Goal: Information Seeking & Learning: Compare options

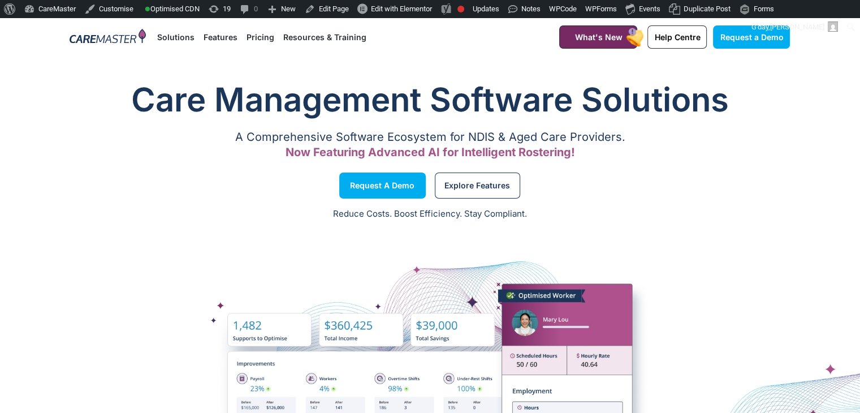
click at [265, 42] on link "Pricing" at bounding box center [261, 37] width 28 height 38
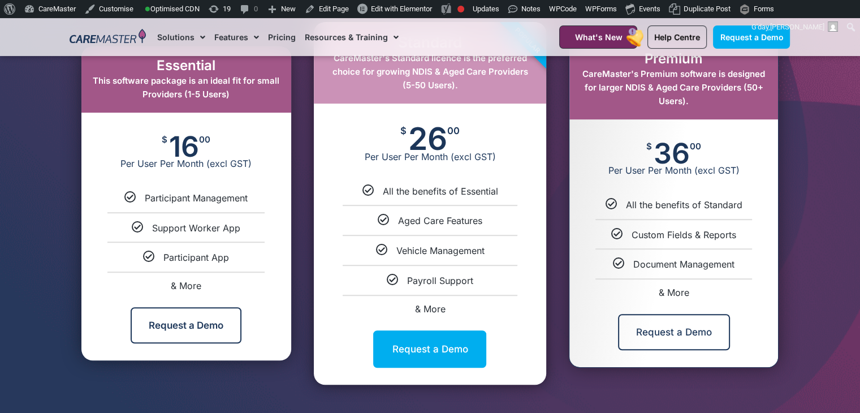
scroll to position [626, 0]
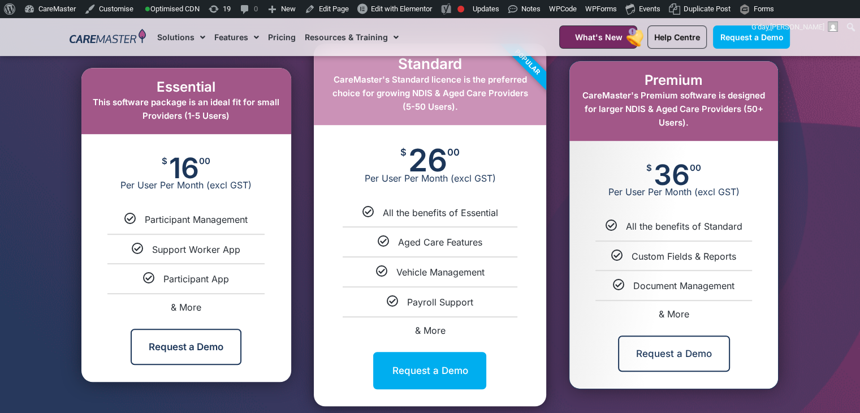
drag, startPoint x: 866, startPoint y: 28, endPoint x: 868, endPoint y: 67, distance: 39.7
drag, startPoint x: 219, startPoint y: 88, endPoint x: 145, endPoint y: 75, distance: 75.7
click at [145, 75] on div "Essential This software package is an ideal fit for small Providers (1-5 Users)" at bounding box center [186, 101] width 210 height 66
copy h2 "Essential"
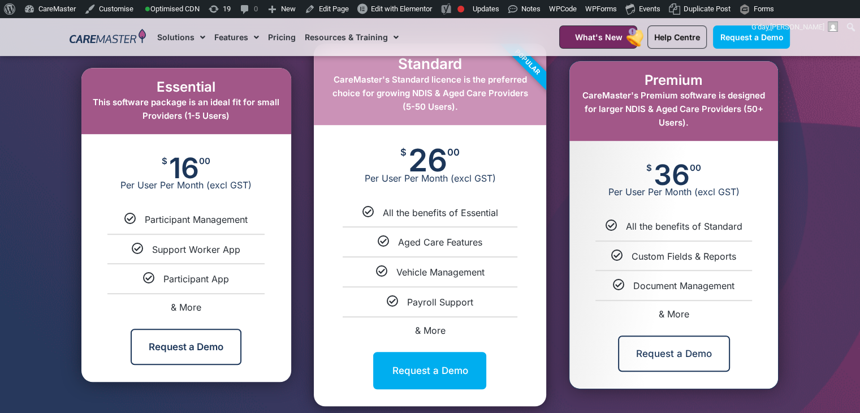
drag, startPoint x: 239, startPoint y: 115, endPoint x: 79, endPoint y: 98, distance: 161.0
click at [79, 98] on div "Essential This software package is an ideal fit for small Providers (1-5 Users)…" at bounding box center [186, 225] width 233 height 314
copy span "This software package is an ideal fit for small Providers (1-5 Users)"
click at [301, 127] on div "Essential This software package is an ideal fit for small Providers (1-5 Users)…" at bounding box center [186, 225] width 233 height 314
drag, startPoint x: 467, startPoint y: 64, endPoint x: 415, endPoint y: 64, distance: 52.6
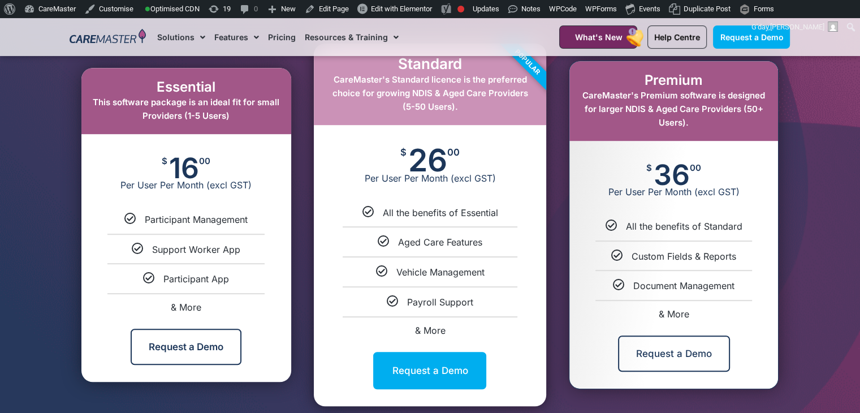
click at [415, 64] on div "Standard CareMaster's Standard licence is the preferred choice for growing NDIS…" at bounding box center [430, 225] width 233 height 362
click at [415, 64] on h2 "Standard" at bounding box center [430, 64] width 210 height 18
drag, startPoint x: 401, startPoint y: 65, endPoint x: 459, endPoint y: 64, distance: 58.3
click at [459, 64] on h2 "Standard" at bounding box center [430, 64] width 210 height 18
copy h2 "Standard"
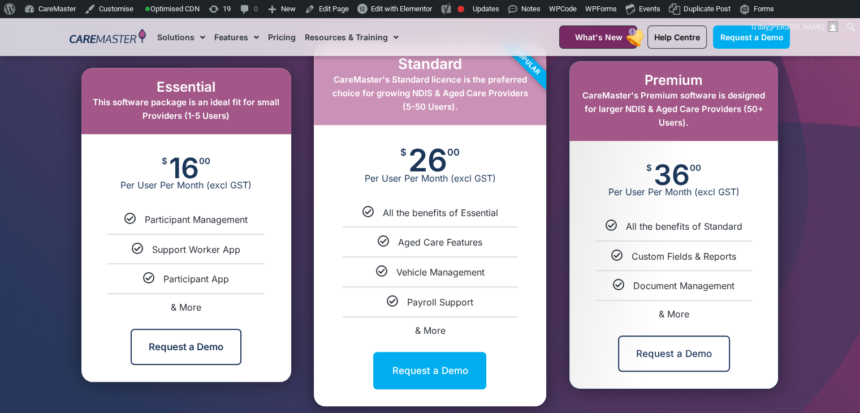
drag, startPoint x: 459, startPoint y: 105, endPoint x: 328, endPoint y: 75, distance: 134.2
click at [328, 75] on div "Standard CareMaster's Standard licence is the preferred choice for growing NDIS…" at bounding box center [430, 84] width 233 height 81
copy span "CareMaster's Standard licence is the preferred choice for growing NDIS & Aged C…"
drag, startPoint x: 704, startPoint y: 76, endPoint x: 642, endPoint y: 85, distance: 63.4
click at [642, 85] on h2 "Premium" at bounding box center [674, 80] width 186 height 16
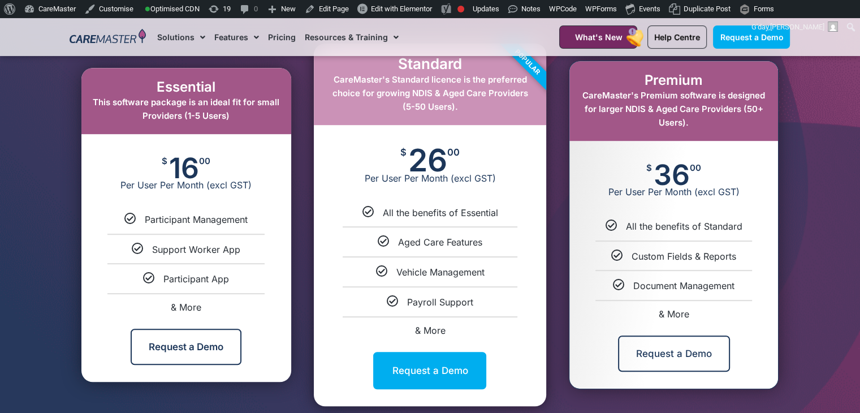
copy h2 "Premium"
drag, startPoint x: 698, startPoint y: 124, endPoint x: 582, endPoint y: 99, distance: 118.6
click at [582, 99] on div "Premium CareMaster's Premium software is designed for larger NDIS & Aged Care P…" at bounding box center [674, 101] width 209 height 80
copy span "CareMaster's Premium software is designed for larger NDIS & Aged Care Providers…"
click at [211, 167] on div "$ 16 00 Per User Per Month (excl GST)" at bounding box center [186, 173] width 210 height 79
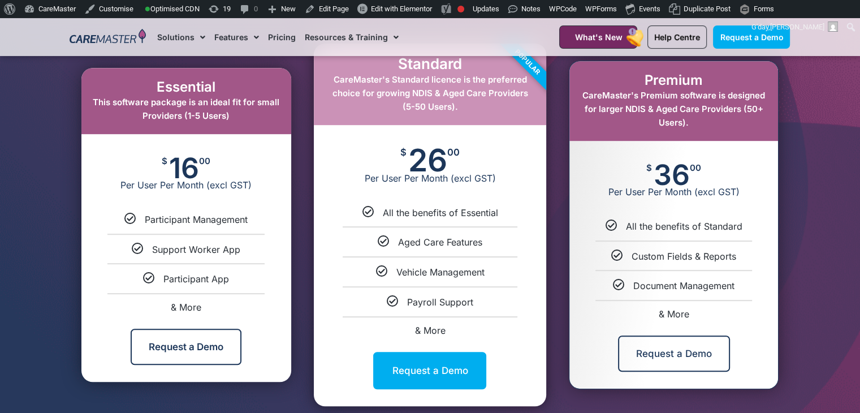
drag, startPoint x: 160, startPoint y: 164, endPoint x: 212, endPoint y: 171, distance: 52.6
click at [212, 171] on div "$ 16 00 Per User Per Month (excl GST)" at bounding box center [186, 173] width 210 height 79
copy div "$ 16 00"
drag, startPoint x: 466, startPoint y: 156, endPoint x: 388, endPoint y: 159, distance: 78.1
click at [388, 159] on div "$ 26 00 Per User Per Month (excl GST)" at bounding box center [430, 165] width 233 height 81
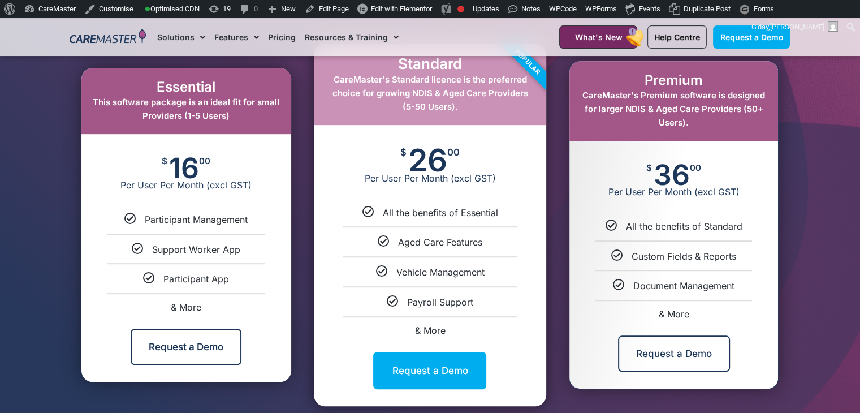
copy div "$ 26 00"
click at [381, 169] on div "$ 26 00 Per User Per Month (excl GST)" at bounding box center [430, 165] width 233 height 81
drag, startPoint x: 111, startPoint y: 184, endPoint x: 262, endPoint y: 192, distance: 150.7
click at [262, 192] on div "$ 16 00 Per User Per Month (excl GST)" at bounding box center [186, 173] width 210 height 79
copy span "Per User Per Month (excl GST)"
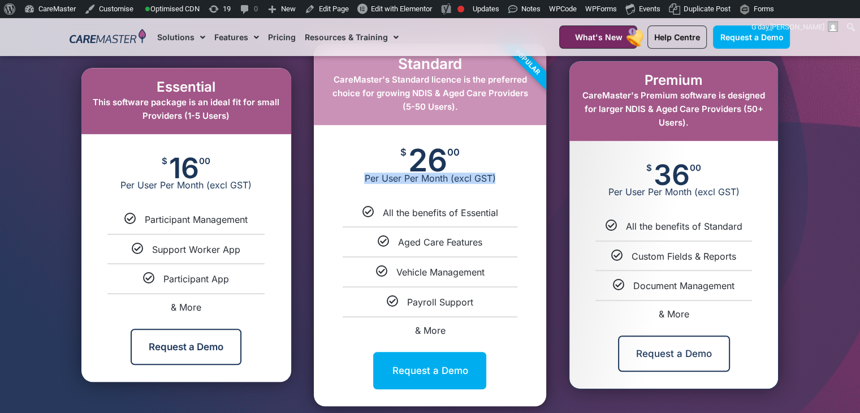
drag, startPoint x: 365, startPoint y: 180, endPoint x: 498, endPoint y: 173, distance: 132.5
click at [498, 173] on span "Per User Per Month (excl GST)" at bounding box center [430, 178] width 233 height 11
copy span "Per User Per Month (excl GST)"
drag, startPoint x: 699, startPoint y: 167, endPoint x: 644, endPoint y: 166, distance: 54.9
click at [644, 166] on div "$ 36 00 Per User Per Month (excl GST)" at bounding box center [674, 180] width 209 height 79
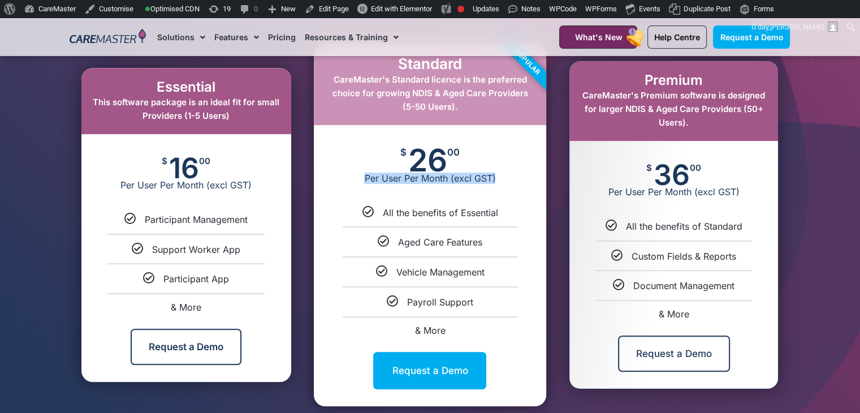
drag, startPoint x: 255, startPoint y: 219, endPoint x: 143, endPoint y: 221, distance: 112.0
click at [143, 221] on div "Participant Management" at bounding box center [186, 219] width 193 height 12
click at [428, 365] on link "Request a Demo" at bounding box center [429, 370] width 113 height 37
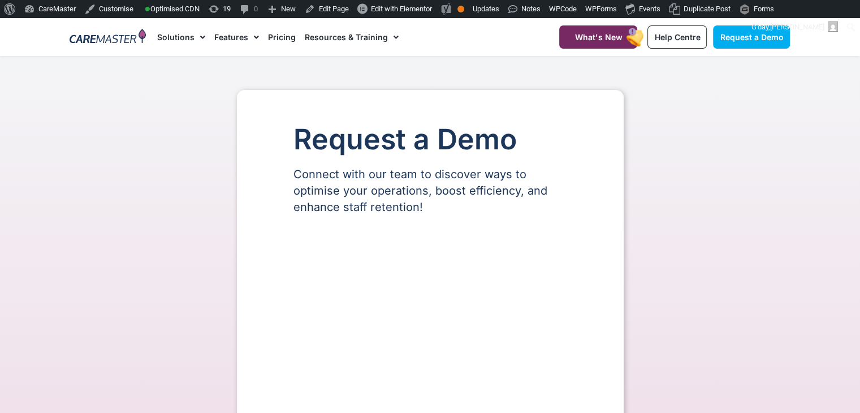
select select "**"
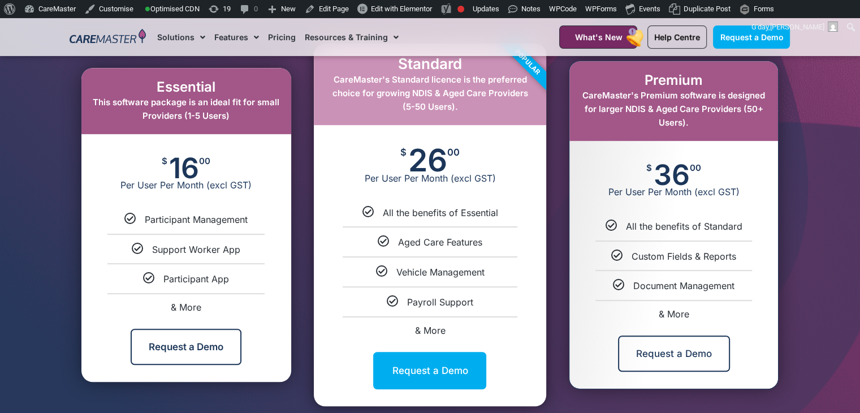
scroll to position [626, 0]
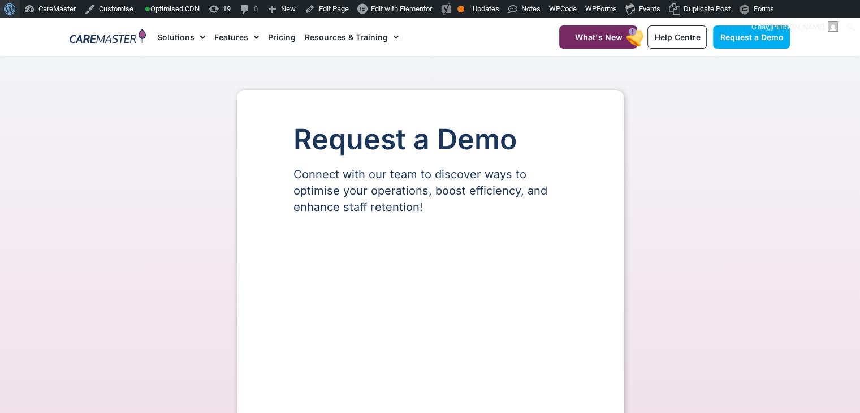
select select "**"
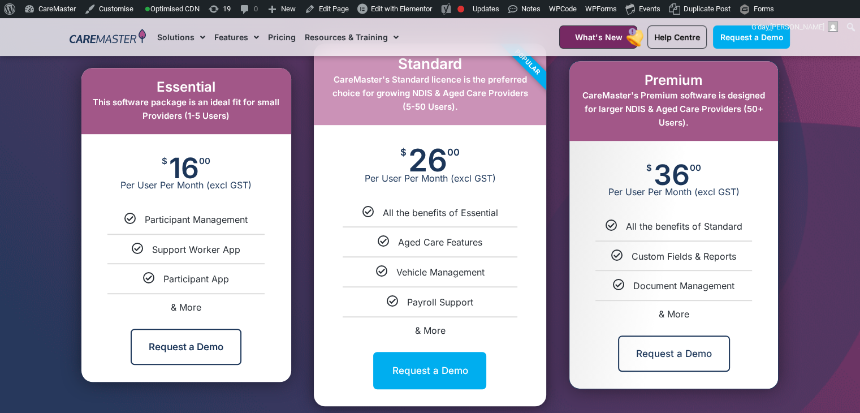
click at [164, 344] on link "Request a Demo" at bounding box center [186, 347] width 111 height 36
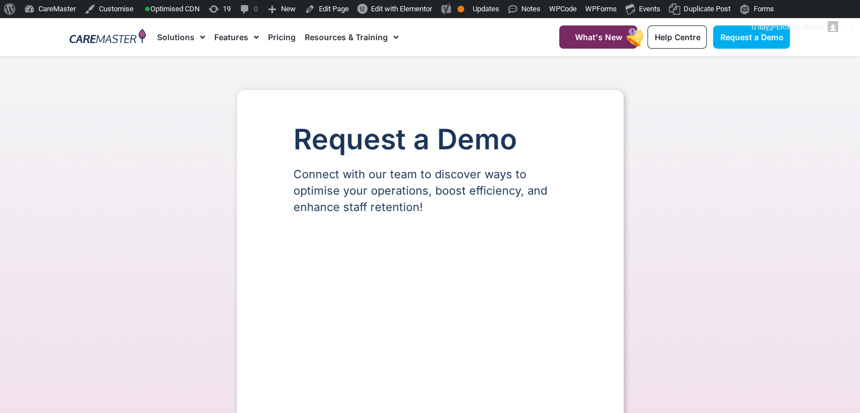
select select "**"
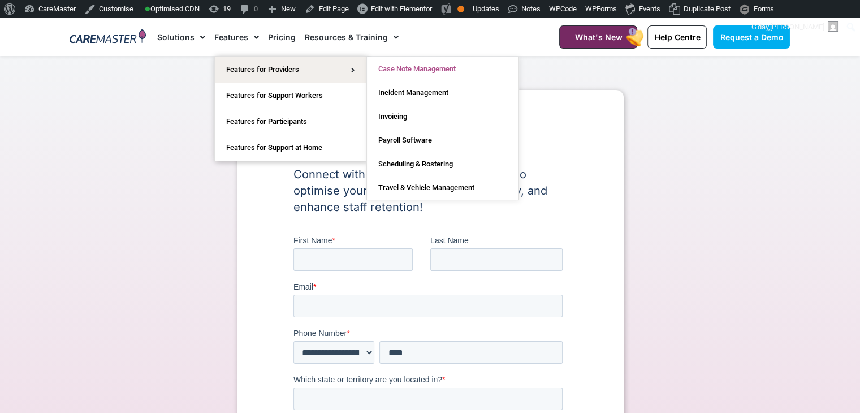
click at [414, 71] on link "Case Note Management" at bounding box center [443, 69] width 152 height 24
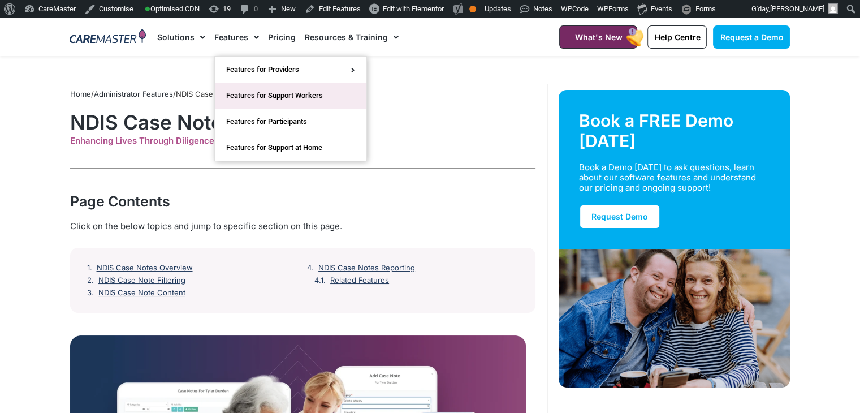
click at [273, 100] on link "Features for Support Workers" at bounding box center [291, 96] width 152 height 26
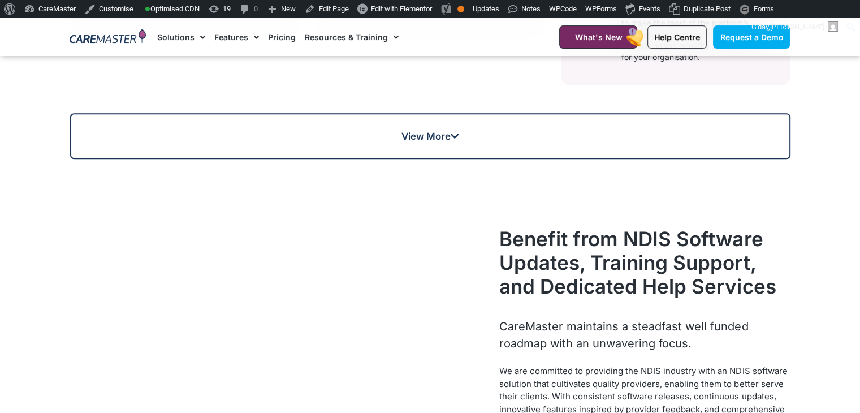
scroll to position [983, 0]
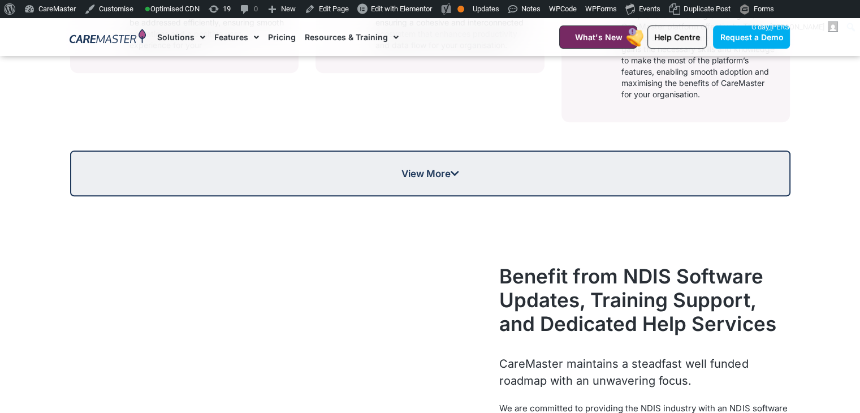
click at [448, 175] on span "View More" at bounding box center [431, 174] width 58 height 10
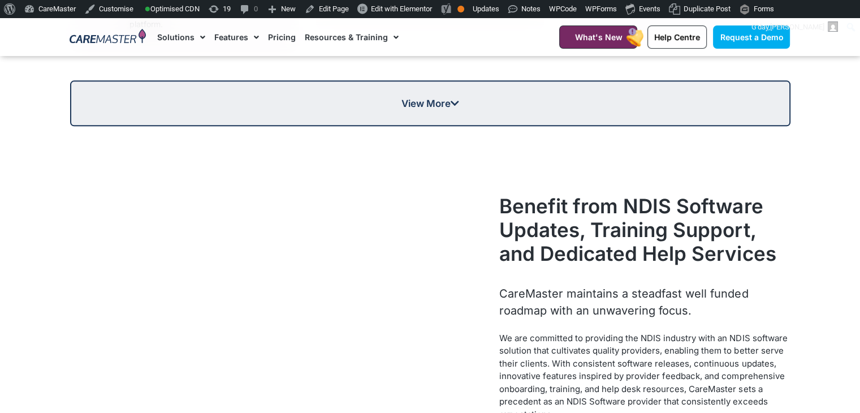
scroll to position [1277, 0]
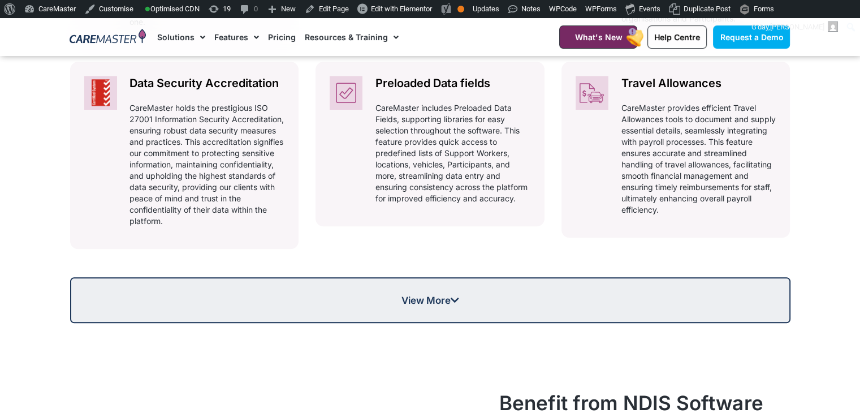
click at [434, 301] on span "View More" at bounding box center [431, 300] width 58 height 10
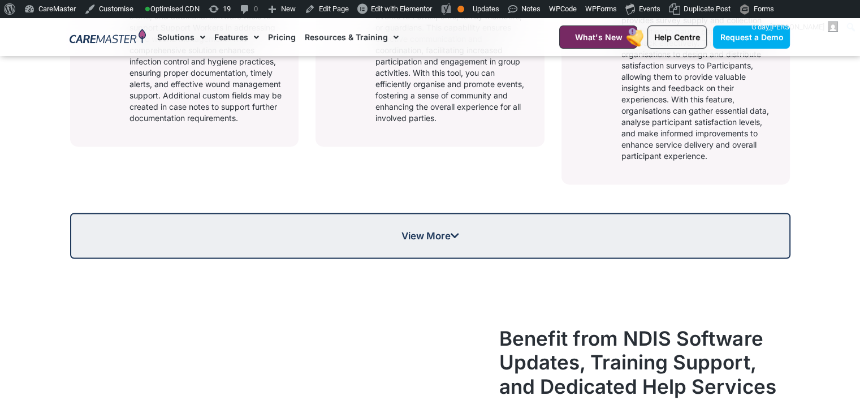
scroll to position [1684, 0]
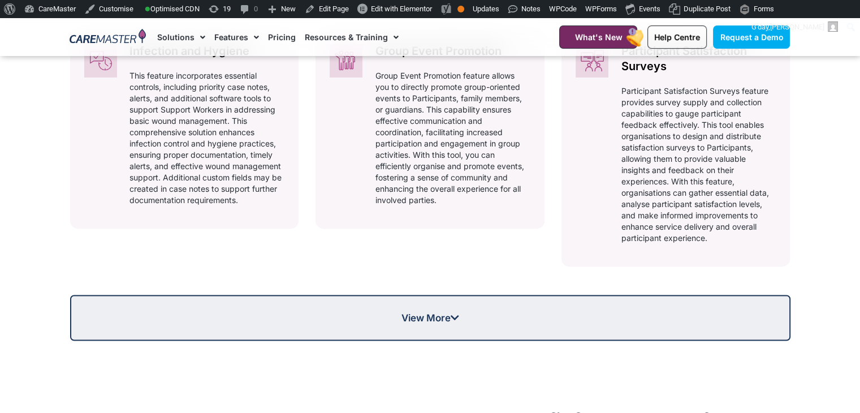
click at [475, 311] on link "View More" at bounding box center [430, 318] width 721 height 46
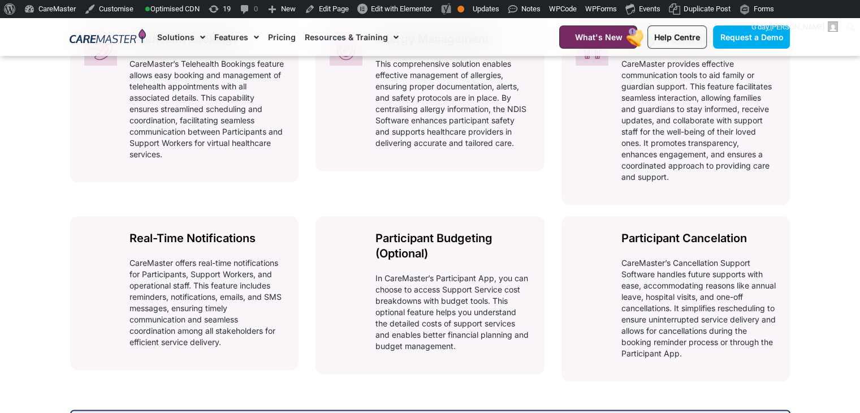
scroll to position [2064, 0]
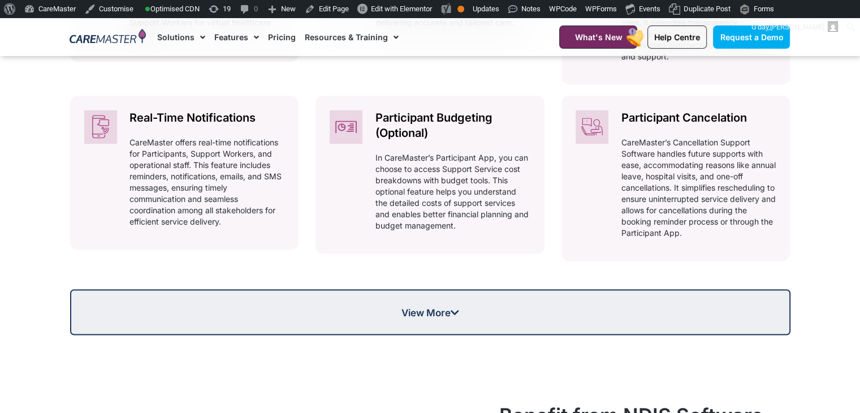
click at [457, 301] on link "View More" at bounding box center [430, 312] width 721 height 46
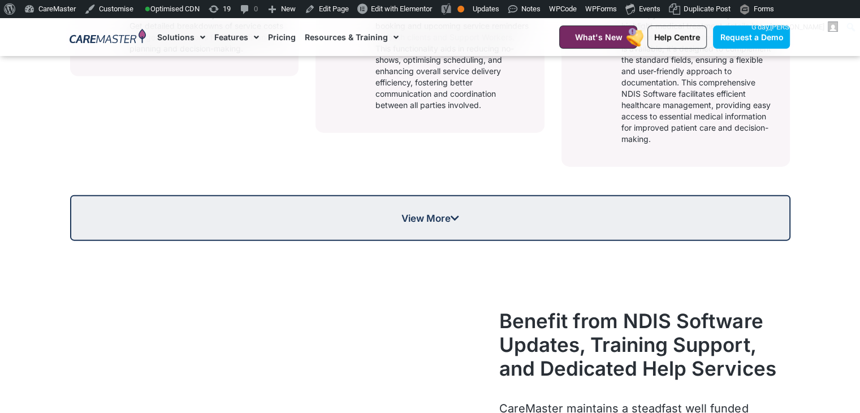
scroll to position [2611, 0]
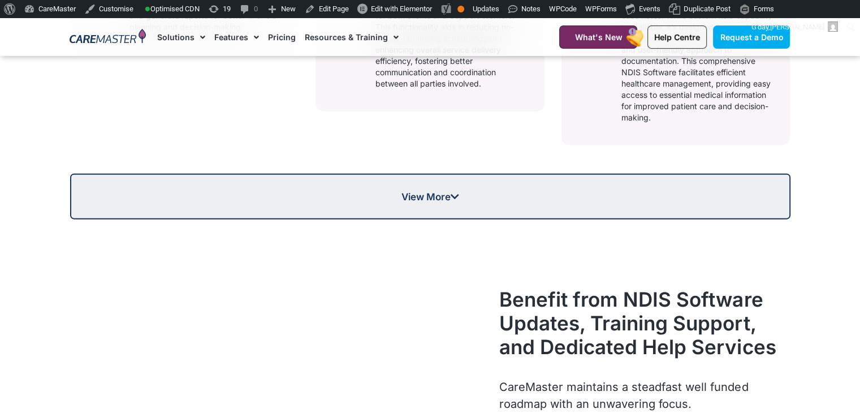
click at [467, 198] on span "View More" at bounding box center [430, 197] width 718 height 10
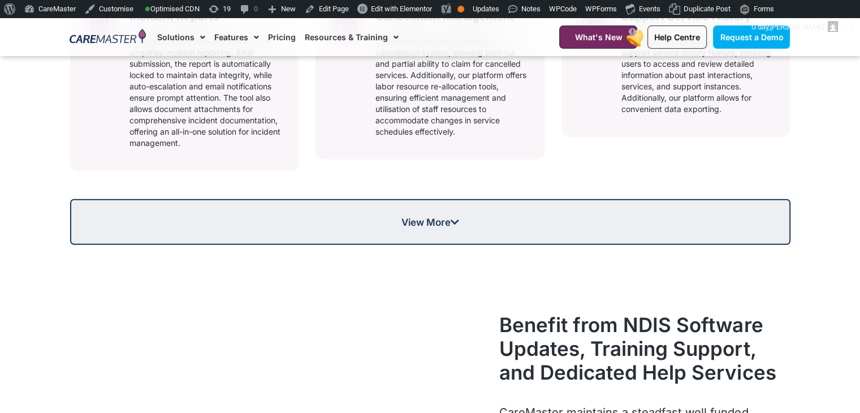
scroll to position [2915, 0]
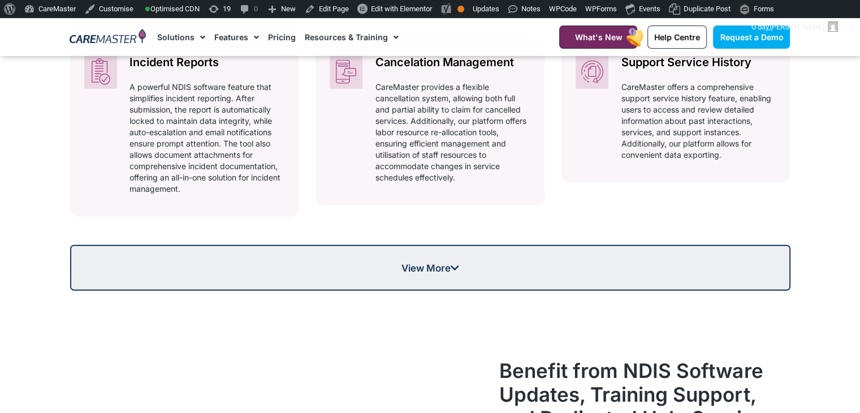
click at [432, 272] on span "View More" at bounding box center [431, 268] width 58 height 10
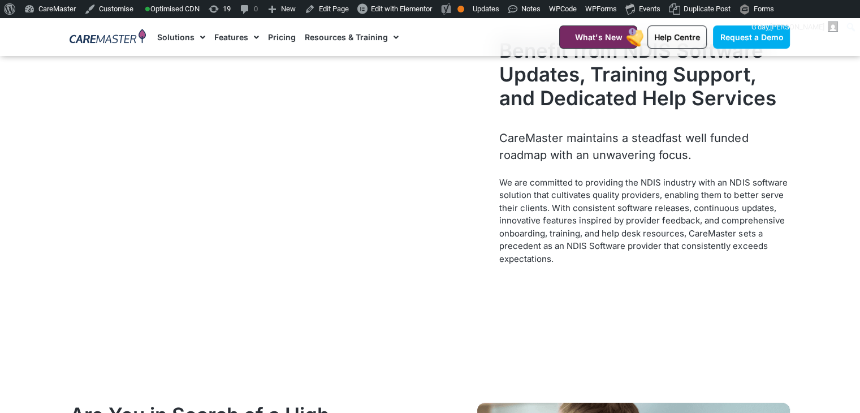
scroll to position [3394, 0]
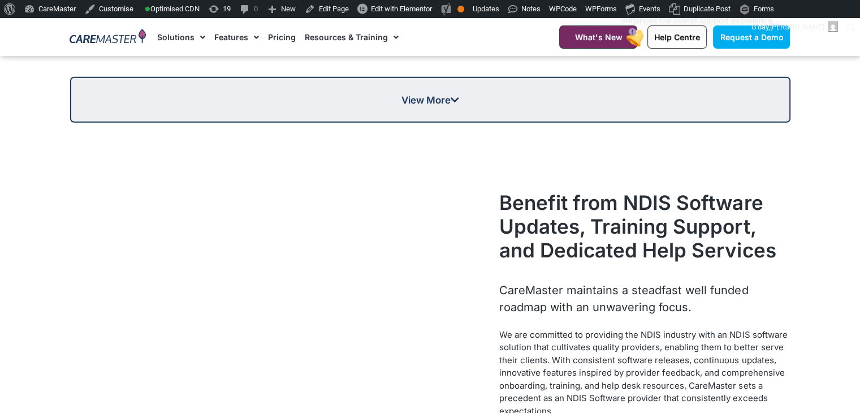
click at [441, 105] on span "View More" at bounding box center [431, 100] width 58 height 10
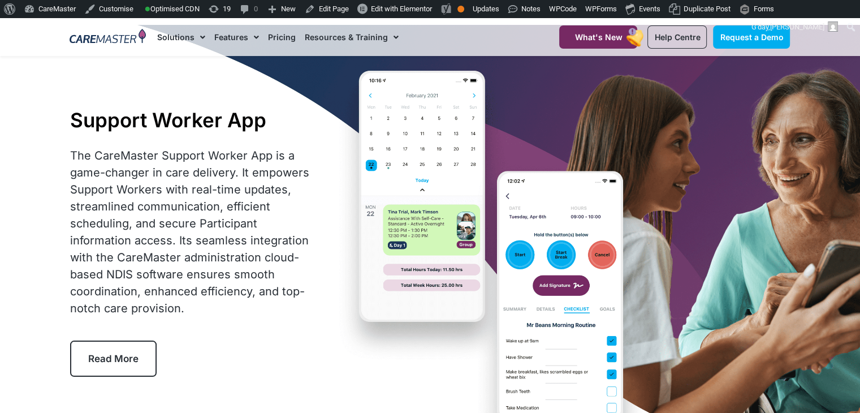
scroll to position [0, 0]
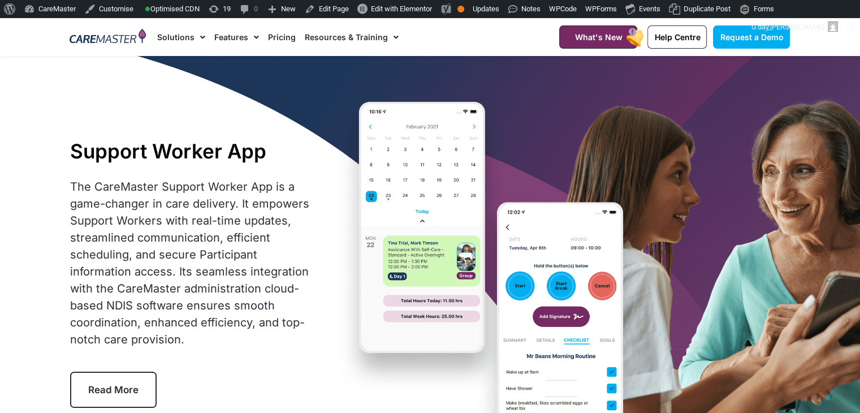
click at [274, 43] on link "Pricing" at bounding box center [282, 37] width 28 height 38
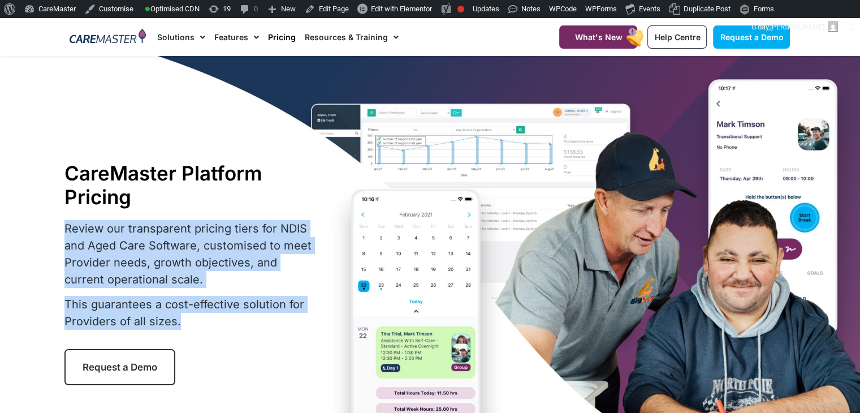
drag, startPoint x: 184, startPoint y: 320, endPoint x: 64, endPoint y: 234, distance: 147.6
click at [64, 234] on div "Review our transparent pricing tiers for NDIS and Aged Care Software, customise…" at bounding box center [191, 275] width 255 height 110
copy div "Review our transparent pricing tiers for NDIS and Aged Care Software, customise…"
click at [261, 304] on p "This guarantees a cost-effective solution for Providers of all sizes." at bounding box center [191, 313] width 255 height 34
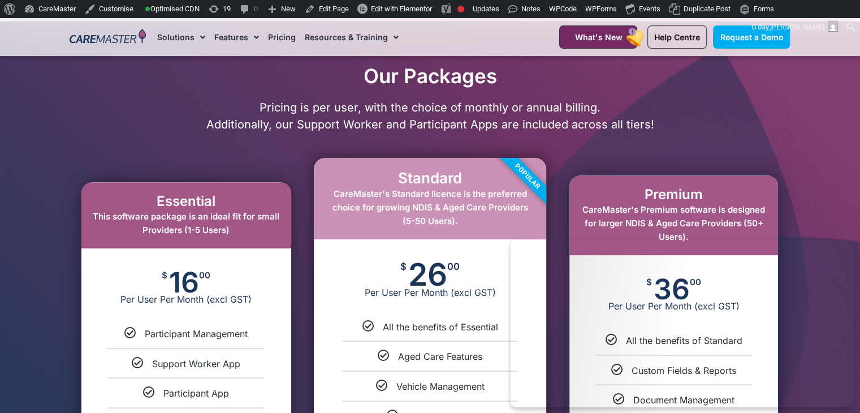
scroll to position [576, 0]
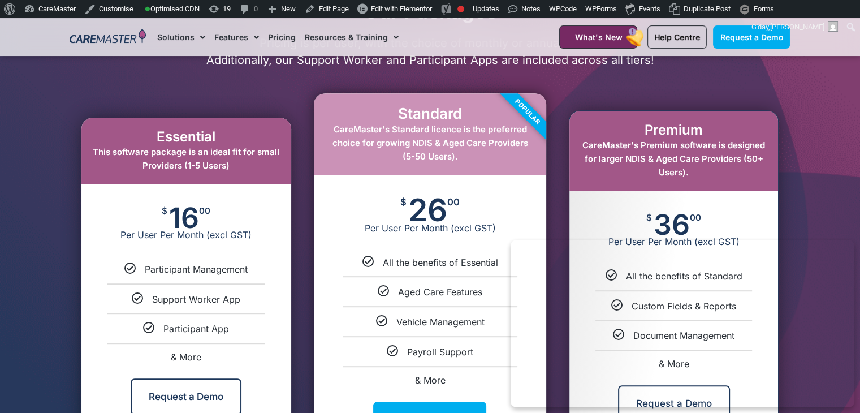
drag, startPoint x: 240, startPoint y: 299, endPoint x: 150, endPoint y: 303, distance: 90.1
click at [150, 303] on div "Support Worker App" at bounding box center [186, 299] width 193 height 12
copy div "Support Worker App"
drag, startPoint x: 232, startPoint y: 329, endPoint x: 165, endPoint y: 328, distance: 66.8
click at [165, 328] on div "Participant App" at bounding box center [186, 328] width 193 height 12
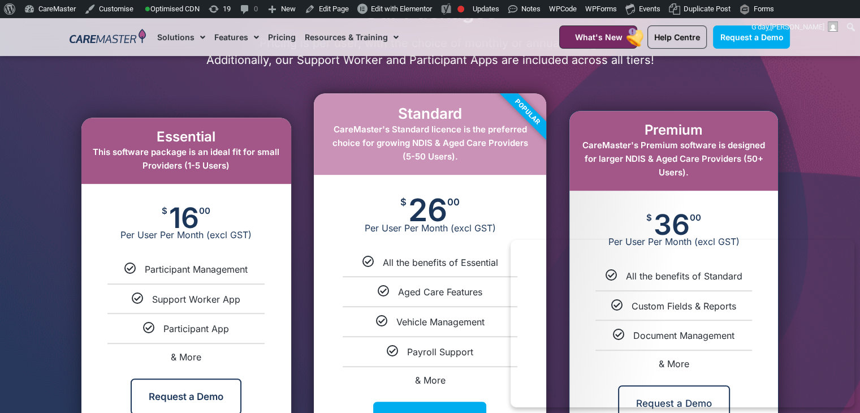
copy span "Participant App"
click at [255, 236] on span "Per User Per Month (excl GST)" at bounding box center [186, 234] width 210 height 11
click at [205, 358] on div "& More" at bounding box center [186, 356] width 193 height 9
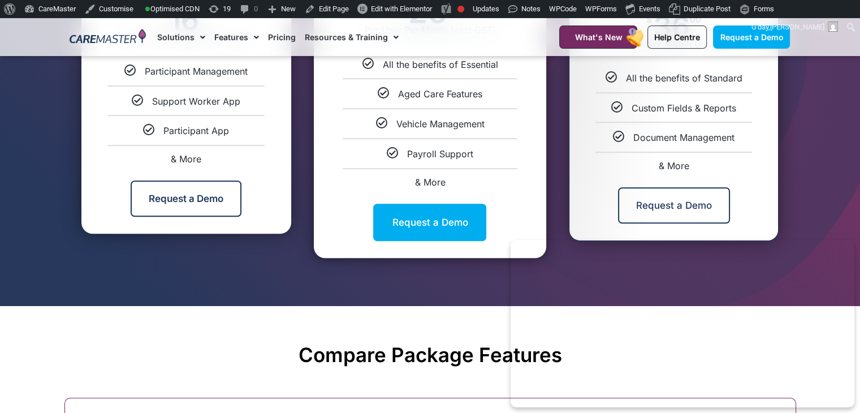
scroll to position [731, 0]
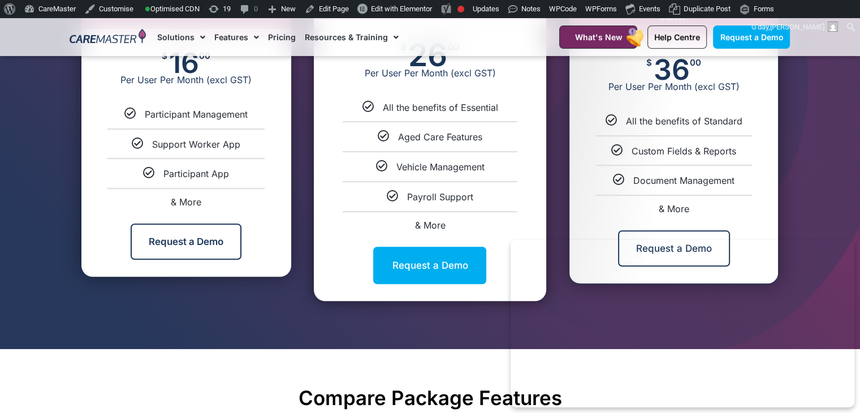
drag, startPoint x: 148, startPoint y: 193, endPoint x: 208, endPoint y: 202, distance: 60.1
click at [208, 202] on li "& More" at bounding box center [186, 197] width 210 height 19
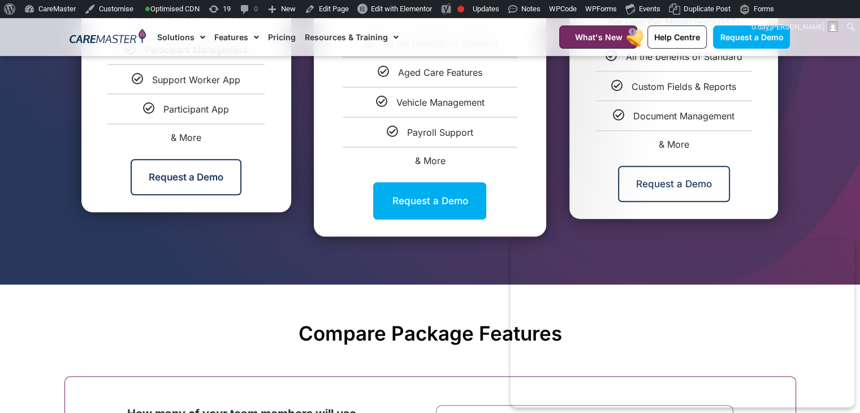
scroll to position [681, 0]
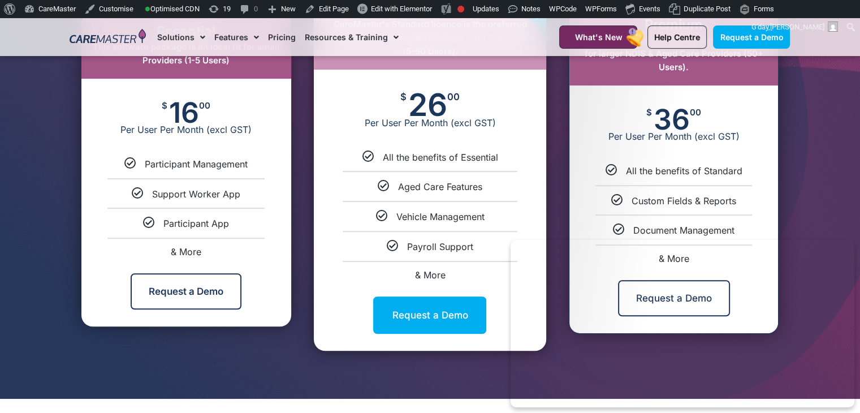
copy link "& More"
click at [210, 224] on link "Participant App" at bounding box center [196, 223] width 66 height 11
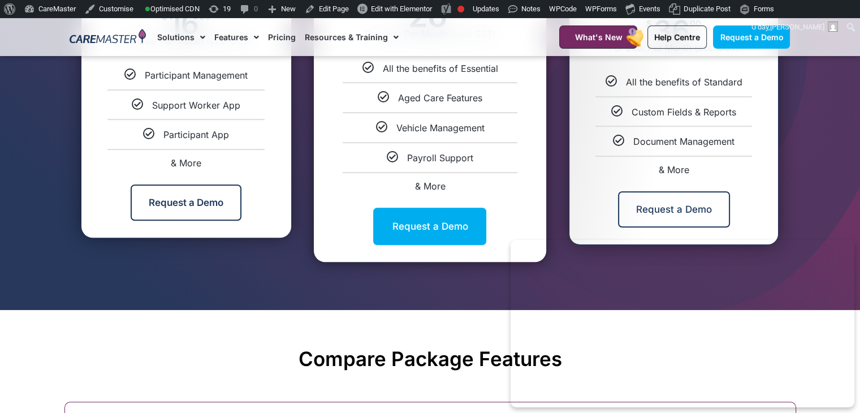
scroll to position [749, 0]
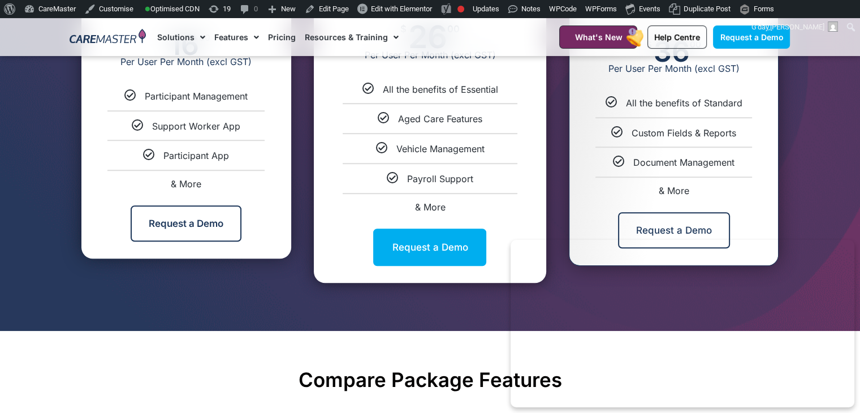
drag, startPoint x: 396, startPoint y: 118, endPoint x: 488, endPoint y: 116, distance: 92.2
click at [488, 116] on div "Aged Care Features" at bounding box center [430, 119] width 216 height 12
copy link "Aged Care Features"
drag, startPoint x: 503, startPoint y: 156, endPoint x: 396, endPoint y: 148, distance: 107.8
click at [396, 148] on ul "All the benefits of Essential Aged Care Features Vehicle Management Payroll Sup…" at bounding box center [430, 147] width 233 height 128
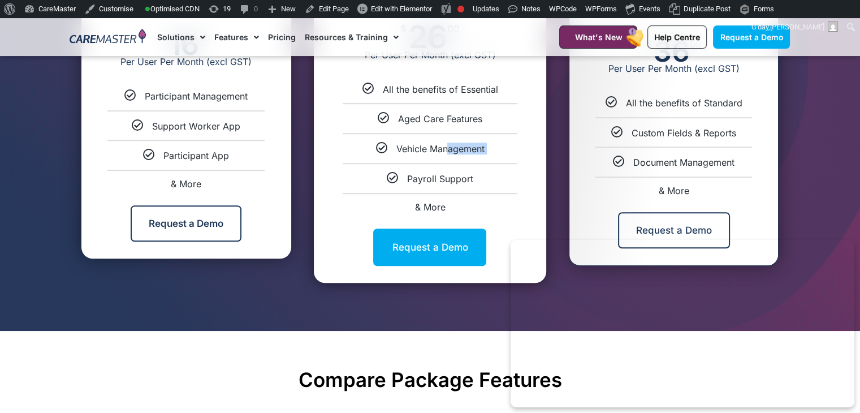
copy ul "Vehicle Management"
drag, startPoint x: 497, startPoint y: 173, endPoint x: 407, endPoint y: 178, distance: 89.5
click at [407, 178] on div "Payroll Support" at bounding box center [430, 179] width 216 height 12
copy link "Payroll Support"
drag, startPoint x: 483, startPoint y: 206, endPoint x: 414, endPoint y: 201, distance: 69.2
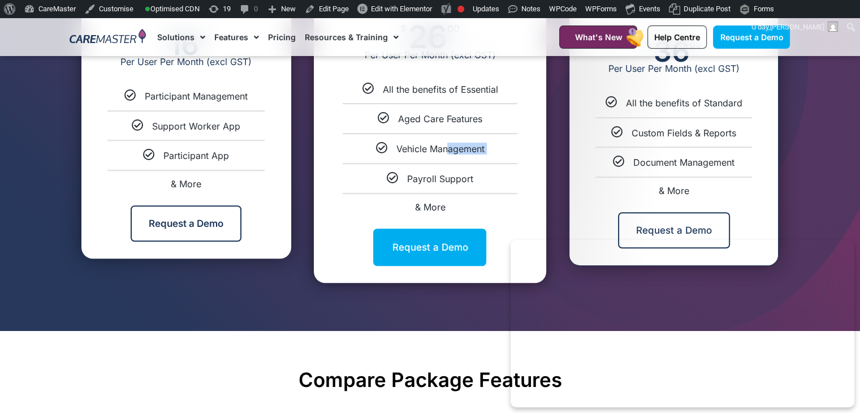
click at [414, 201] on li "& More" at bounding box center [430, 202] width 233 height 19
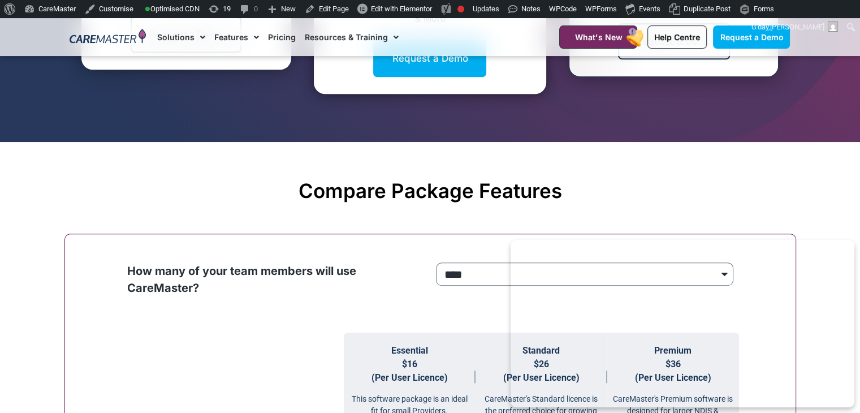
scroll to position [845, 0]
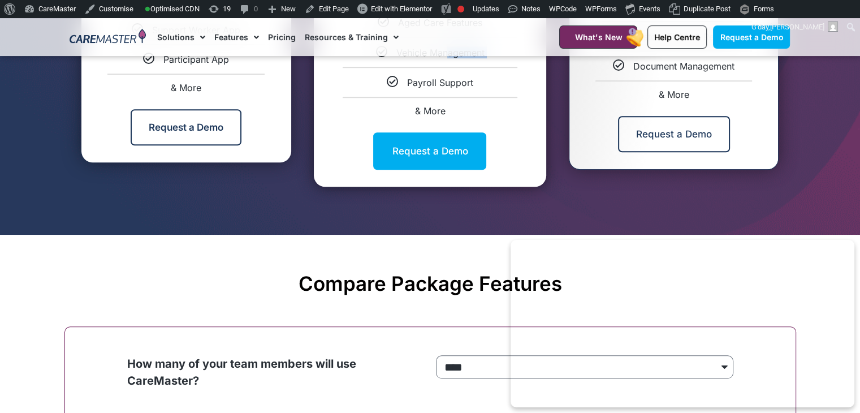
copy link "& More"
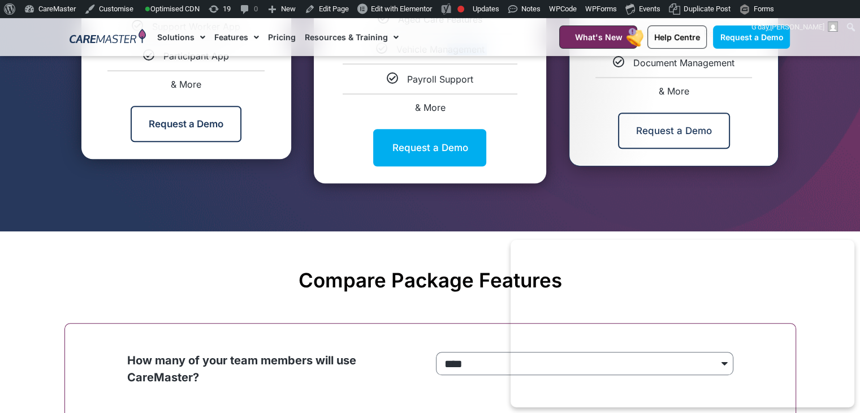
scroll to position [842, 0]
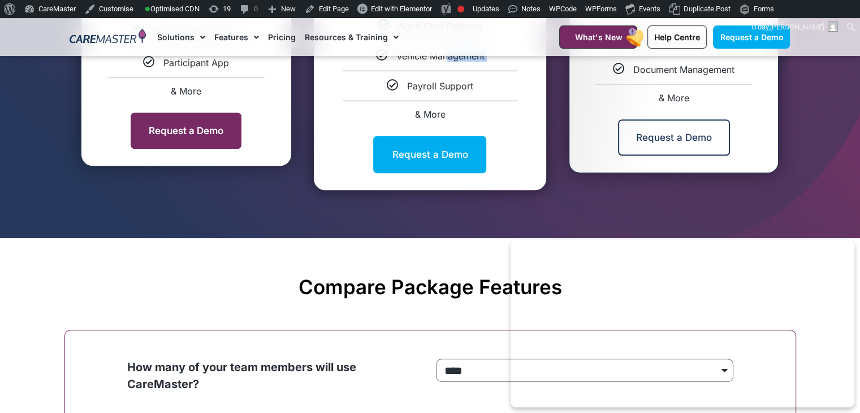
drag, startPoint x: 120, startPoint y: 118, endPoint x: 223, endPoint y: 136, distance: 104.5
click at [223, 136] on div "Request a Demo" at bounding box center [186, 131] width 210 height 70
copy link "Request a Demo"
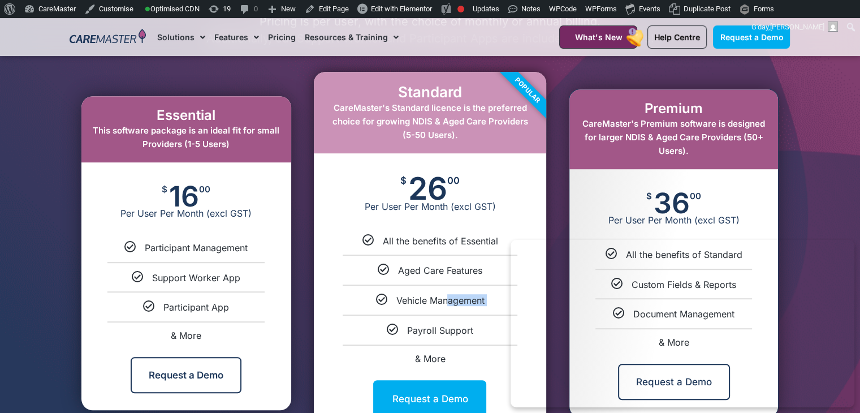
scroll to position [647, 0]
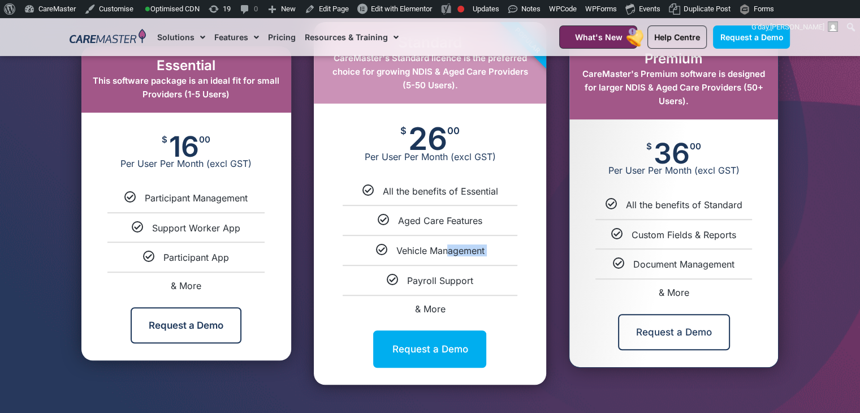
drag, startPoint x: 744, startPoint y: 205, endPoint x: 626, endPoint y: 209, distance: 118.9
click at [626, 209] on div "All the benefits of Standard" at bounding box center [674, 205] width 192 height 12
copy link "All the benefits of Standard"
drag, startPoint x: 741, startPoint y: 235, endPoint x: 634, endPoint y: 239, distance: 107.0
click at [634, 239] on div "Custom Fields & Reports" at bounding box center [674, 235] width 192 height 12
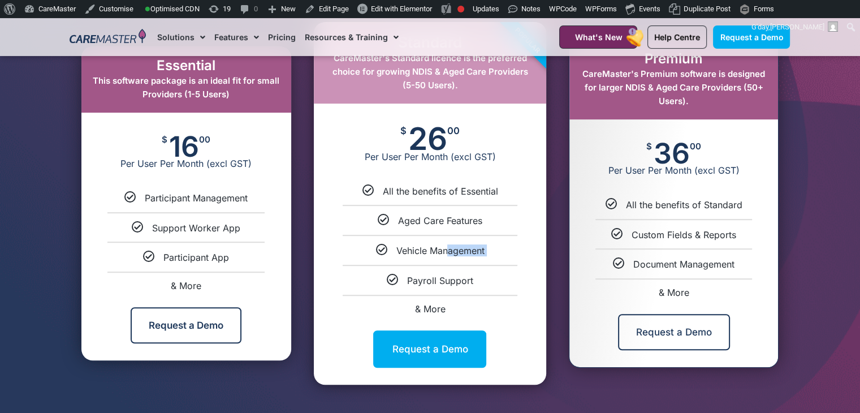
drag, startPoint x: 745, startPoint y: 266, endPoint x: 632, endPoint y: 268, distance: 112.6
click at [632, 268] on div "Document Management" at bounding box center [674, 264] width 192 height 12
drag, startPoint x: 716, startPoint y: 290, endPoint x: 659, endPoint y: 290, distance: 56.6
click at [659, 290] on div "& More" at bounding box center [674, 292] width 192 height 9
select select "***"
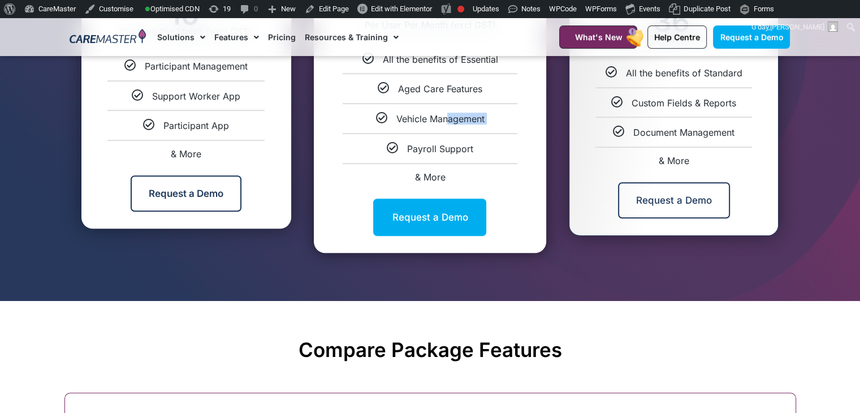
scroll to position [658, 0]
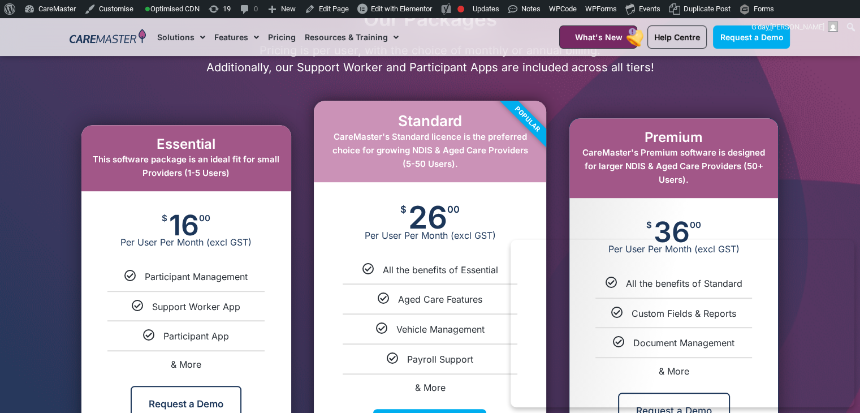
scroll to position [668, 0]
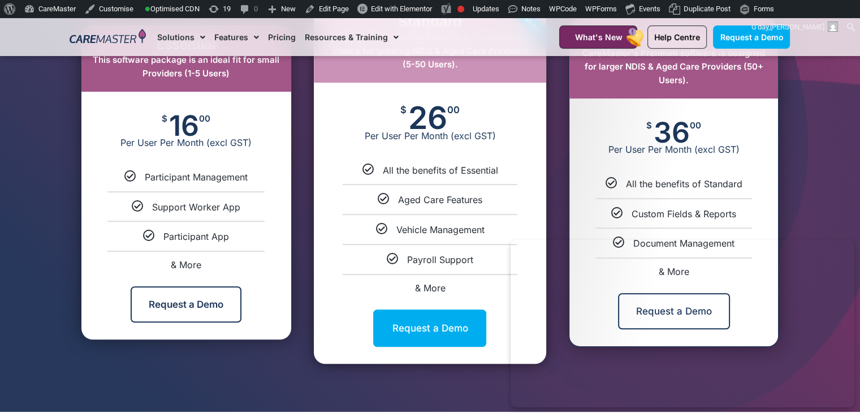
drag, startPoint x: 145, startPoint y: 179, endPoint x: 256, endPoint y: 179, distance: 111.4
click at [256, 179] on div "Participant Management" at bounding box center [186, 177] width 193 height 12
copy span "Participant Management"
drag, startPoint x: 505, startPoint y: 170, endPoint x: 384, endPoint y: 171, distance: 120.5
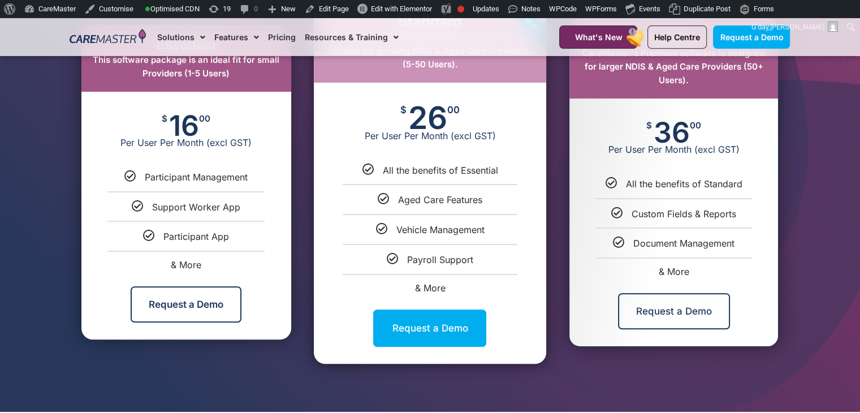
click at [384, 171] on div "All the benefits of Essential" at bounding box center [430, 170] width 216 height 12
copy span "All the benefits of Essential"
drag, startPoint x: 483, startPoint y: 204, endPoint x: 397, endPoint y: 204, distance: 85.4
click at [397, 204] on div "Aged Care Features" at bounding box center [430, 199] width 216 height 12
copy span "Aged Care Features"
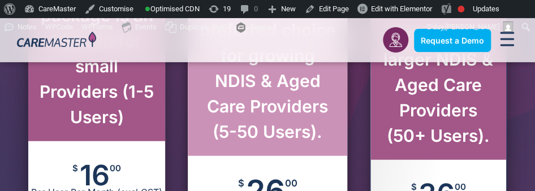
scroll to position [800, 0]
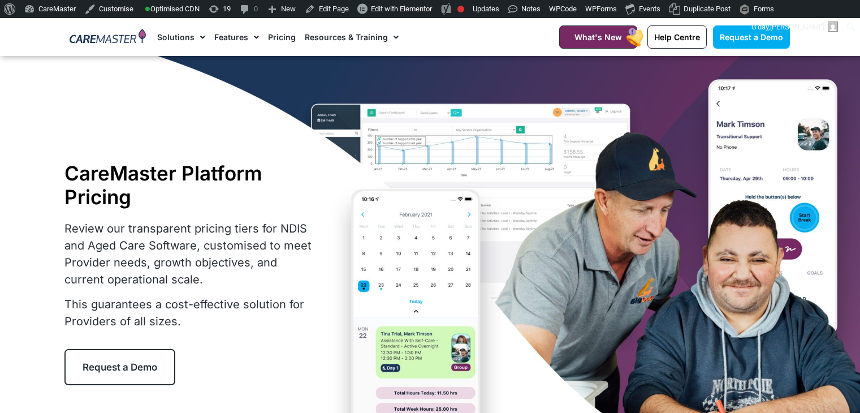
select select "***"
